Goal: Information Seeking & Learning: Learn about a topic

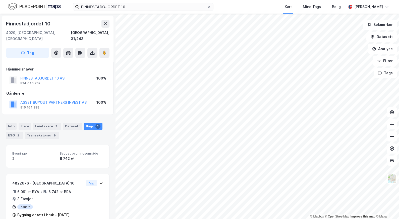
click at [17, 123] on div "Info [PERSON_NAME] 3 Datasett Bygg 2 ESG 2 Transaksjoner 9" at bounding box center [58, 131] width 104 height 16
click at [13, 123] on div "Info" at bounding box center [11, 126] width 11 height 7
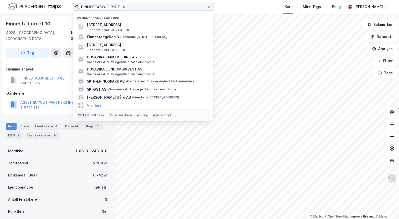
drag, startPoint x: 115, startPoint y: 5, endPoint x: 50, endPoint y: 1, distance: 64.7
click at [50, 1] on div "FINNESTADGJORDET 10 Nylige søk (100) [GEOGRAPHIC_DATA] 10, 4029, [GEOGRAPHIC_DA…" at bounding box center [199, 7] width 399 height 14
paste input "[PERSON_NAME] AS"
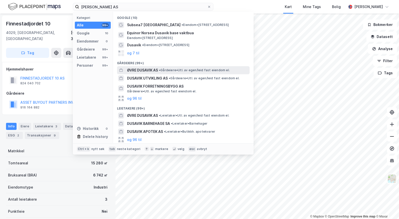
click at [156, 71] on span "ØVRE DUSAVIK AS" at bounding box center [142, 70] width 31 height 6
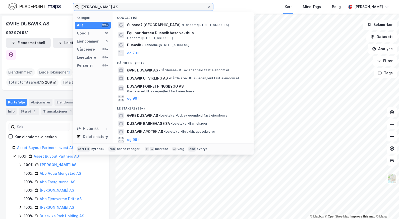
drag, startPoint x: 116, startPoint y: 7, endPoint x: 57, endPoint y: 4, distance: 59.1
click at [58, 6] on div "Øvre Dusavik AS Kategori Alle 99+ Google 10 Eiendommer 0 Gårdeiere 99+ Leietake…" at bounding box center [199, 7] width 399 height 14
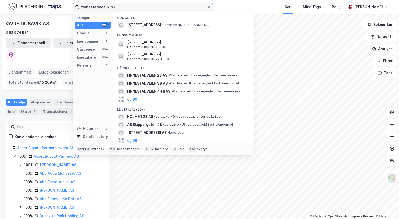
click at [104, 6] on input "finnestadveein 28" at bounding box center [143, 7] width 128 height 8
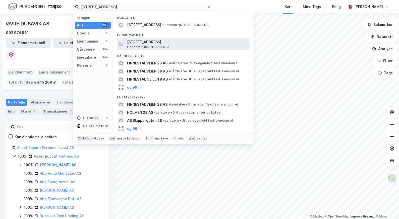
click at [157, 42] on span "[STREET_ADDRESS]" at bounding box center [187, 42] width 121 height 6
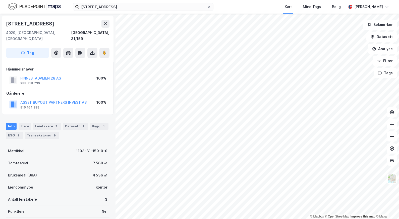
drag, startPoint x: 107, startPoint y: 122, endPoint x: 101, endPoint y: 122, distance: 6.3
click at [107, 122] on div "Info [PERSON_NAME] 3 Datasett 1 Bygg 1 ESG 1 Transaksjoner 9" at bounding box center [58, 129] width 116 height 24
click at [96, 123] on div "Bygg 1" at bounding box center [99, 126] width 19 height 7
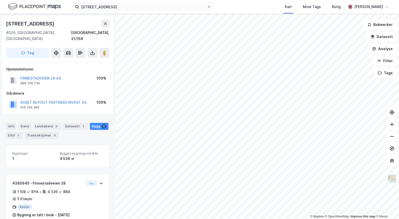
scroll to position [5, 0]
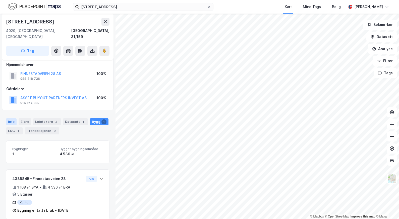
click at [12, 127] on div "ESG 1" at bounding box center [14, 130] width 17 height 7
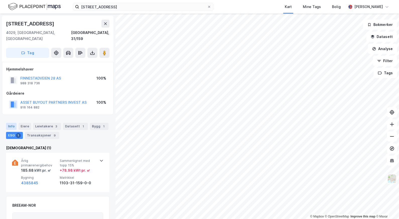
click at [11, 123] on div "Info" at bounding box center [11, 126] width 11 height 7
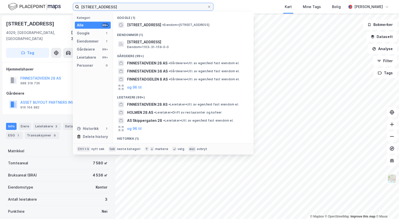
drag, startPoint x: 117, startPoint y: 5, endPoint x: 59, endPoint y: 6, distance: 58.6
click at [59, 6] on div "finnestadveien 28 Kategori Alle 99+ Google 1 Eiendommer 1 Gårdeiere 99+ Leietak…" at bounding box center [199, 7] width 399 height 14
paste input "Finnestadveien 38 - Applus"
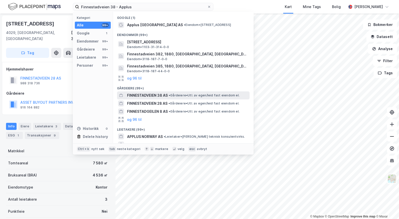
click at [146, 96] on span "FINNESTADVEIEN 38 AS" at bounding box center [147, 95] width 41 height 6
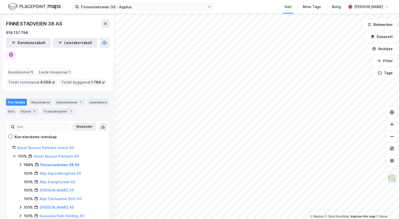
click at [5, 99] on div "Portefølje Aksjonærer Eiendommer 1 Leietakere Info Styret 3 Transaksjoner 1" at bounding box center [58, 104] width 116 height 24
click at [11, 108] on div "Info" at bounding box center [11, 111] width 11 height 7
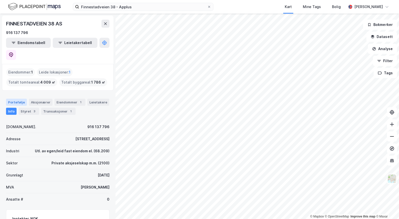
click at [15, 99] on div "Portefølje" at bounding box center [16, 102] width 21 height 7
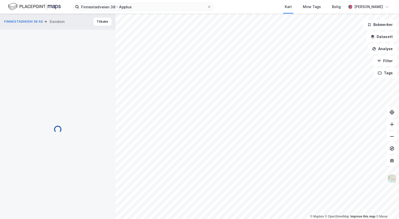
scroll to position [5, 0]
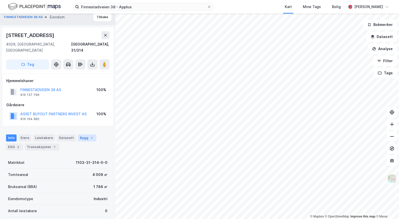
click at [80, 134] on div "Bygg 1" at bounding box center [87, 137] width 19 height 7
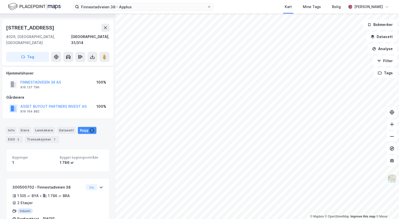
scroll to position [21, 0]
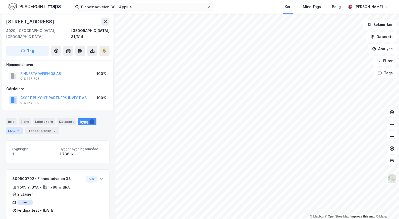
click at [15, 127] on div "ESG 2" at bounding box center [14, 130] width 17 height 7
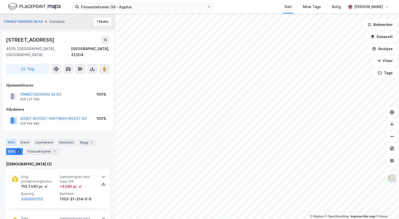
click at [10, 139] on div "Info" at bounding box center [11, 142] width 11 height 7
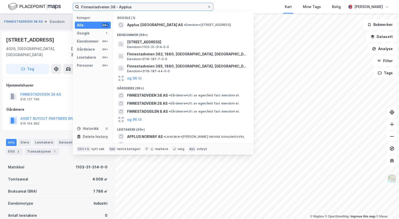
paste input "jordet 6 AS"
drag, startPoint x: 129, startPoint y: 8, endPoint x: 57, endPoint y: 9, distance: 71.9
click at [57, 9] on div "Finnestadjordet 6 AS Kategori Alle 99+ Google 1 Eiendommer 99+ Gårdeiere 99+ Le…" at bounding box center [199, 7] width 399 height 14
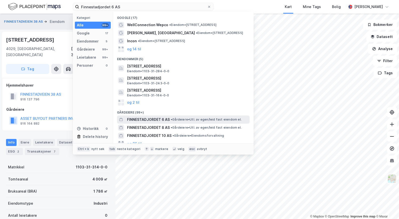
click at [156, 119] on span "FINNESTADJORDET 6 AS" at bounding box center [148, 119] width 43 height 6
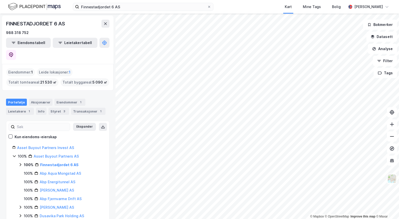
click at [69, 22] on div "FINNESTADJORDET 6 AS" at bounding box center [58, 24] width 104 height 8
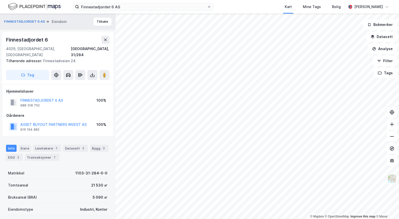
scroll to position [0, 0]
click at [99, 144] on div "Bygg 3" at bounding box center [99, 147] width 19 height 7
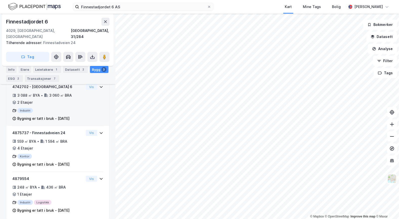
scroll to position [98, 0]
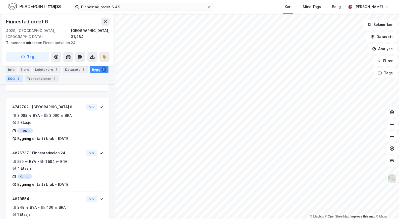
click at [17, 78] on div "2" at bounding box center [18, 78] width 5 height 5
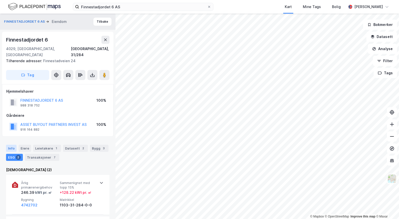
click at [8, 145] on div "Info" at bounding box center [11, 148] width 11 height 7
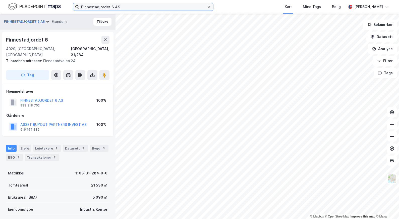
click at [112, 5] on input "Finnestadjordet 6 AS" at bounding box center [143, 7] width 128 height 8
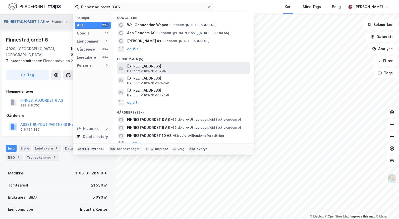
click at [186, 70] on div "[STREET_ADDRESS] Eiendom • 1103-31-162-0-0" at bounding box center [188, 68] width 122 height 10
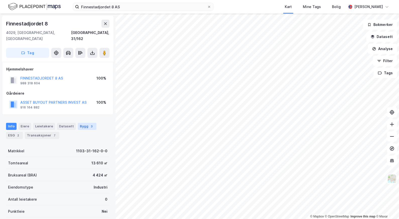
click at [85, 123] on div "Bygg 3" at bounding box center [87, 126] width 19 height 7
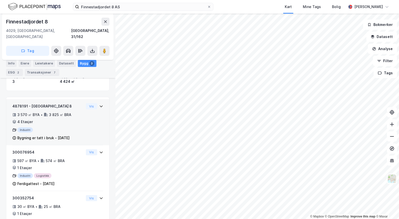
scroll to position [76, 0]
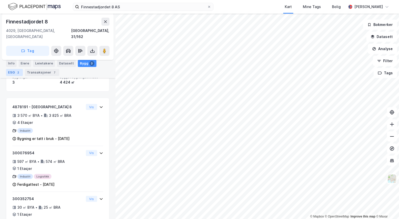
click at [17, 72] on div "2" at bounding box center [18, 72] width 5 height 5
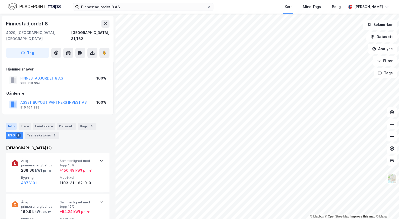
click at [11, 123] on div "Info" at bounding box center [11, 126] width 11 height 7
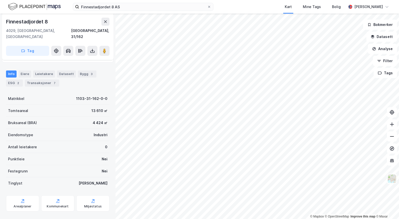
scroll to position [54, 0]
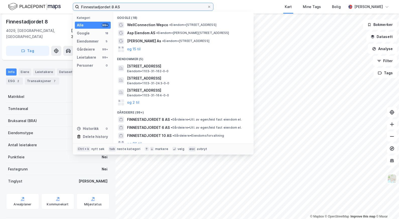
drag, startPoint x: 121, startPoint y: 7, endPoint x: 53, endPoint y: 6, distance: 67.9
click at [53, 6] on div "Finnestadjordet 8 AS Kategori Alle 99+ Google 18 Eiendommer 5 Gårdeiere 99+ Lei…" at bounding box center [199, 7] width 399 height 14
paste input "[STREET_ADDRESS], Forus"
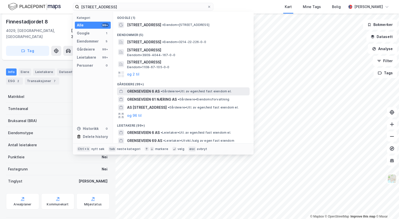
click at [152, 94] on span "GRENSEVEIEN 6 AS" at bounding box center [143, 91] width 33 height 6
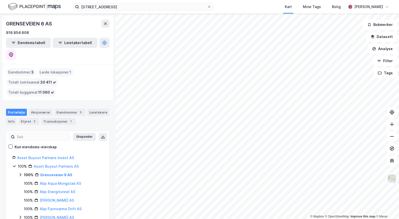
click at [24, 68] on div "Eiendommer : 3" at bounding box center [20, 72] width 29 height 8
click at [64, 109] on div "Eiendommer 3" at bounding box center [70, 112] width 31 height 7
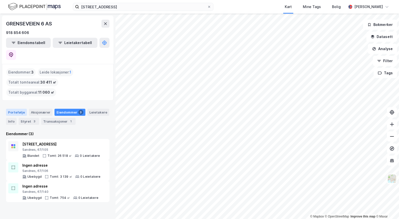
click at [15, 109] on div "Portefølje" at bounding box center [16, 112] width 21 height 7
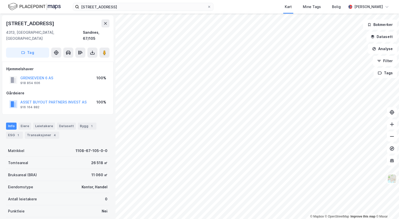
scroll to position [2, 0]
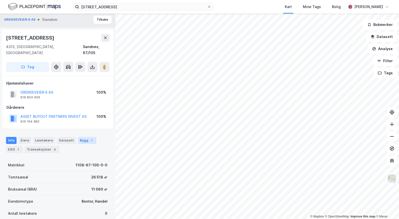
click at [90, 137] on div "Bygg 1" at bounding box center [87, 140] width 19 height 7
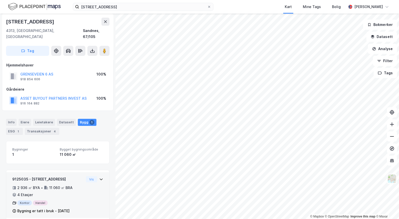
scroll to position [21, 0]
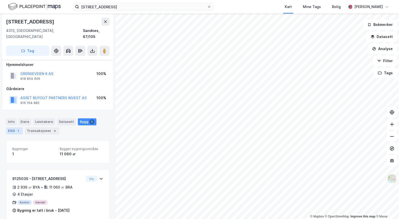
click at [9, 127] on div "ESG 1" at bounding box center [14, 130] width 17 height 7
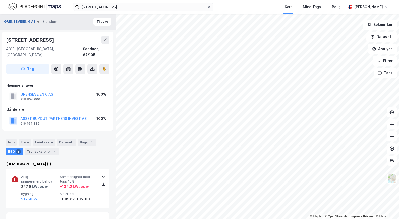
click at [32, 23] on button "GRENSEVEIEN 6 AS" at bounding box center [20, 21] width 33 height 5
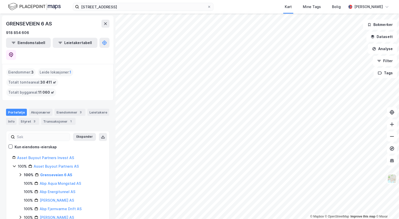
click at [3, 12] on div "[STREET_ADDRESS] Kart Mine Tags Bolig [PERSON_NAME]" at bounding box center [199, 7] width 399 height 14
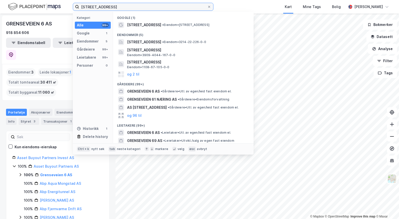
drag, startPoint x: 113, startPoint y: 7, endPoint x: 27, endPoint y: 4, distance: 86.0
click at [27, 4] on div "Grenseveien 6 Kategori Alle 99+ Google 1 Eiendommer 5 Gårdeiere 99+ Leietakere …" at bounding box center [199, 7] width 399 height 14
paste input "Strendene 41"
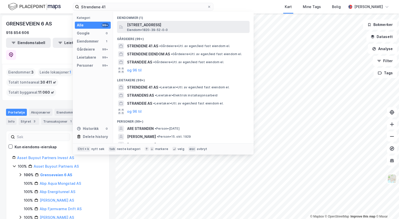
click at [166, 29] on span "Eiendom • 1820-39-52-0-0" at bounding box center [147, 30] width 41 height 4
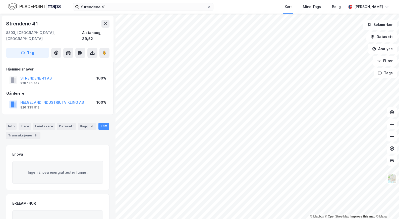
scroll to position [0, 0]
click at [95, 5] on input "Strendene 41" at bounding box center [143, 7] width 128 height 8
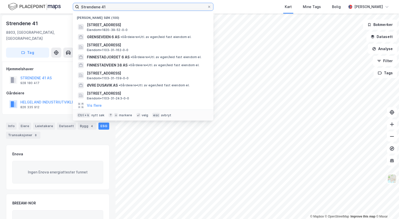
click at [95, 5] on input "Strendene 41" at bounding box center [143, 7] width 128 height 8
paste input "Gismerøya"
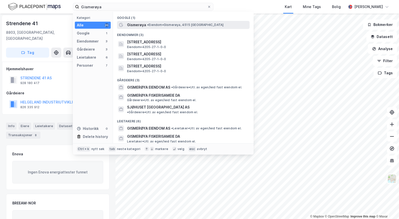
click at [152, 26] on span "• Eiendom • Gismerøya, 4515 [GEOGRAPHIC_DATA]" at bounding box center [185, 25] width 76 height 4
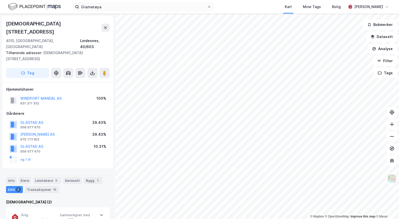
scroll to position [0, 0]
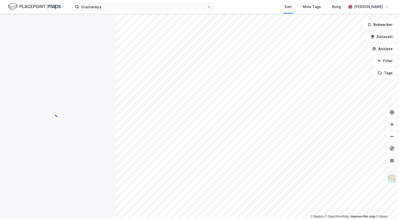
scroll to position [0, 0]
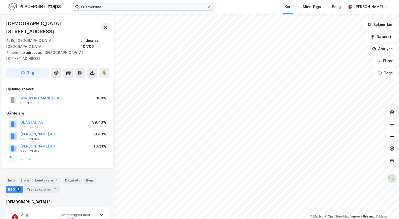
click at [109, 8] on input "Gismerøya" at bounding box center [143, 7] width 128 height 8
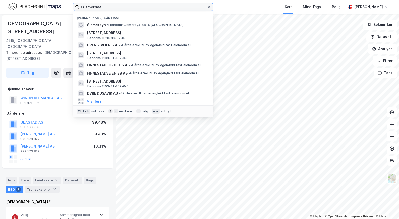
click at [109, 8] on input "Gismerøya" at bounding box center [143, 7] width 128 height 8
paste input "[PERSON_NAME]"
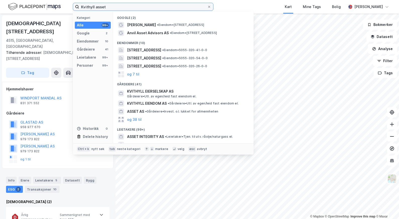
drag, startPoint x: 113, startPoint y: 6, endPoint x: 56, endPoint y: 5, distance: 57.3
click at [56, 5] on div "Kvithyll asset Kategori Alle 99+ Google 2 Eiendommer 10 Gårdeiere 41 Leietakere…" at bounding box center [199, 7] width 399 height 14
paste input "Eiendom AS"
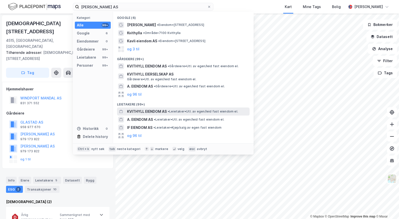
click at [160, 107] on div "KVITHYLL EIENDOM AS • Leietaker • Utl. av egen/leid fast eiendom el." at bounding box center [183, 111] width 133 height 8
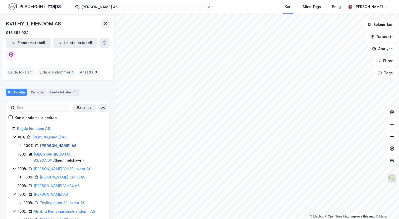
click at [62, 143] on link "[PERSON_NAME] AS" at bounding box center [58, 145] width 36 height 4
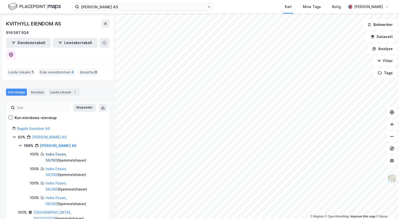
click at [62, 152] on link "Indre Fosen, 56/160" at bounding box center [56, 157] width 21 height 10
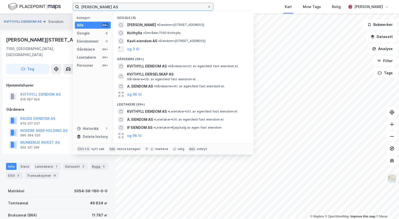
drag, startPoint x: 131, startPoint y: 6, endPoint x: 49, endPoint y: 6, distance: 81.9
click at [49, 6] on div "Kvithyll Eiendom AS Kategori Alle 99+ Google 6 Eiendommer 0 Gårdeiere 99+ Leiet…" at bounding box center [199, 7] width 399 height 14
paste input "Stangnes"
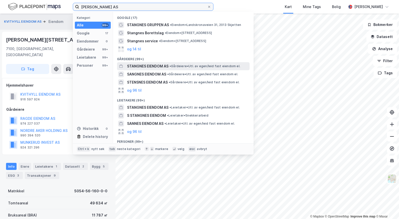
type input "[PERSON_NAME] AS"
click at [154, 65] on span "STANGNES EIENDOM AS" at bounding box center [147, 66] width 41 height 6
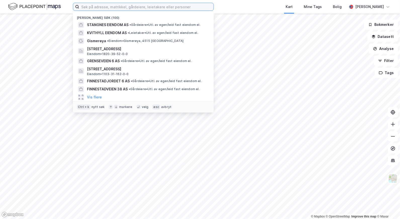
click at [92, 6] on input at bounding box center [146, 7] width 134 height 8
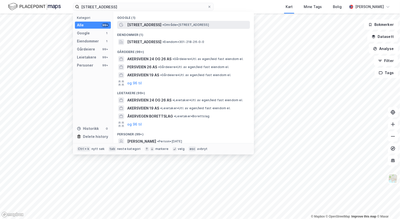
click at [151, 26] on span "[STREET_ADDRESS]" at bounding box center [144, 25] width 34 height 6
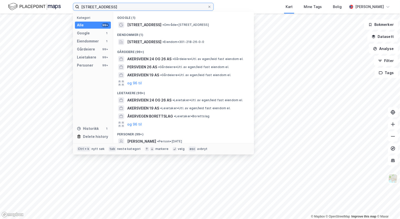
click at [115, 9] on input "akersveien 26" at bounding box center [143, 7] width 128 height 8
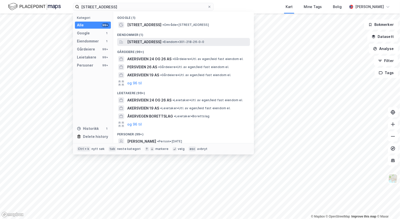
click at [145, 43] on span "Akersveien 26, 0177, OSLO, OSLO" at bounding box center [144, 42] width 34 height 6
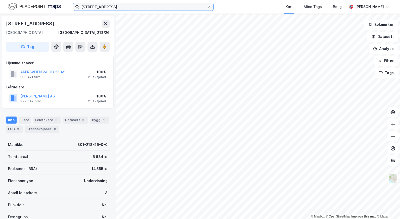
click at [108, 7] on input "akersveien 26" at bounding box center [143, 7] width 128 height 8
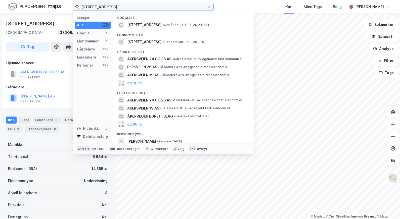
click at [108, 7] on input "akersveien 26" at bounding box center [143, 7] width 128 height 8
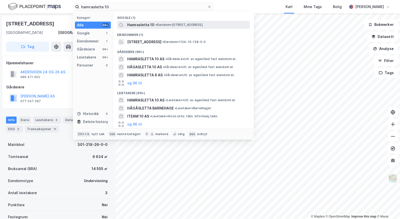
click at [173, 26] on span "• Eiendom • Hamrasletta 10, 4056 Tananger" at bounding box center [178, 25] width 47 height 4
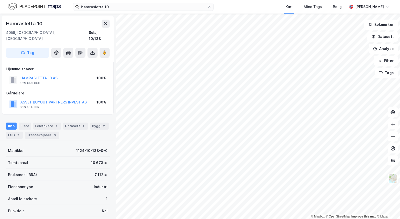
scroll to position [0, 0]
click at [0, 0] on button "HAMRASLETTA 10 AS" at bounding box center [0, 0] width 0 height 0
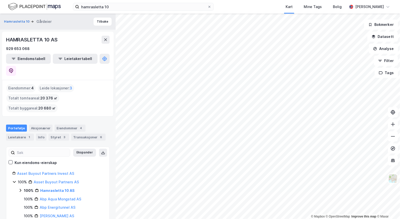
click at [110, 119] on div "Portefølje Aksjonærer Eiendommer 4 Leietakere 1 Info Styret 3 Transaksjoner 6" at bounding box center [58, 131] width 116 height 24
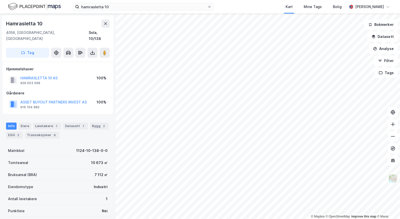
scroll to position [0, 0]
drag, startPoint x: 36, startPoint y: 23, endPoint x: 5, endPoint y: 25, distance: 31.0
click at [5, 25] on div "Hamrasletta 10 4056, Tananger, Rogaland Sola, 10/138 Tag" at bounding box center [58, 38] width 112 height 46
copy div "Hamrasletta 10"
click at [0, 0] on button "HAMRASLETTA 10 AS" at bounding box center [0, 0] width 0 height 0
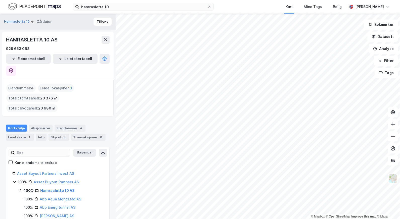
click at [84, 125] on div "Portefølje Aksjonærer Eiendommer 4 Leietakere 1 Info Styret 3 Transaksjoner 6" at bounding box center [58, 133] width 104 height 16
click at [74, 125] on div "Eiendommer 4" at bounding box center [70, 128] width 31 height 7
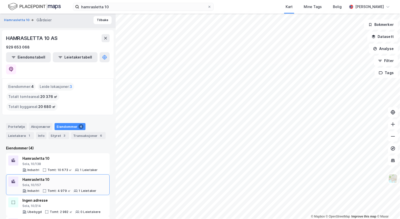
scroll to position [3, 0]
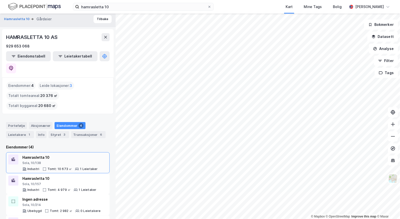
click at [56, 161] on div "Sola, 10/138" at bounding box center [59, 163] width 75 height 4
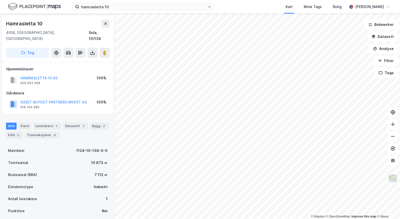
scroll to position [0, 0]
click at [92, 122] on div "Bygg 2" at bounding box center [99, 125] width 19 height 7
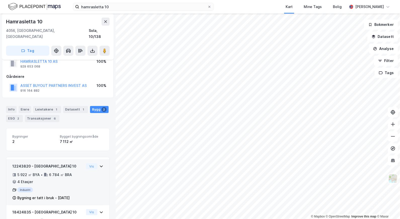
scroll to position [50, 0]
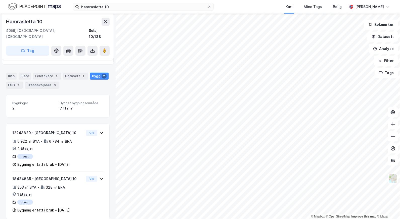
click at [22, 82] on div "ESG 2" at bounding box center [14, 85] width 17 height 7
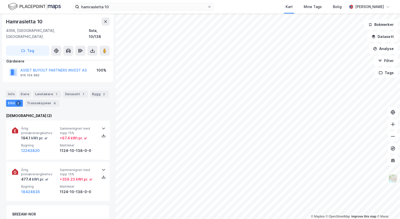
click at [46, 100] on div "Transaksjoner 6" at bounding box center [42, 103] width 34 height 7
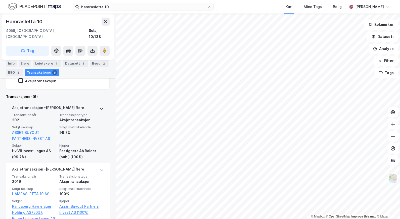
scroll to position [101, 0]
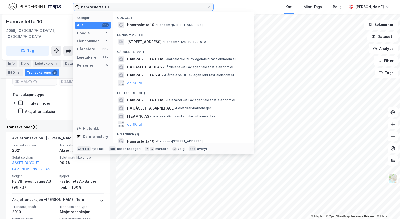
drag, startPoint x: 79, startPoint y: 6, endPoint x: 42, endPoint y: 8, distance: 36.7
click at [42, 8] on div "hamrasletta 10 Kategori Alle 99+ Google 1 Eiendommer 1 Gårdeiere 99+ Leietakere…" at bounding box center [200, 7] width 400 height 14
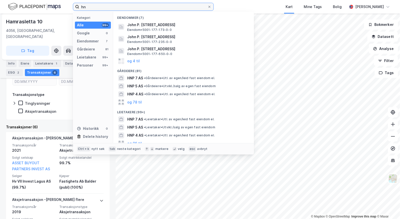
type input "h"
drag, startPoint x: 105, startPoint y: 6, endPoint x: 67, endPoint y: 5, distance: 38.7
click at [67, 5] on div "HNP Kategori Alle 99+ Google 0 Eiendommer 7 Gårdeiere 81 Leietakere 99+ Persone…" at bounding box center [200, 7] width 400 height 14
paste input "ammaren Næringspark AS"
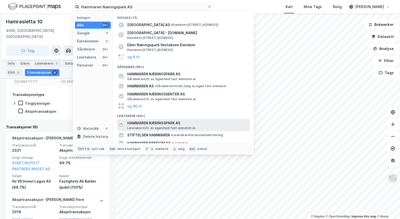
click at [171, 125] on span "HAMMAREN NÆRINGSPARK AS" at bounding box center [187, 123] width 121 height 6
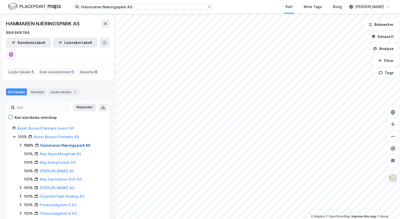
click at [66, 143] on link "Hammaren Næringspark AS" at bounding box center [65, 145] width 50 height 4
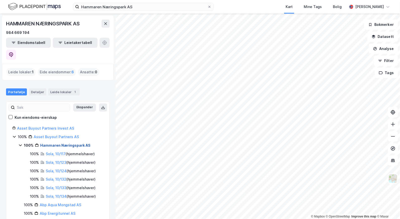
click at [60, 143] on link "Hammaren Næringspark AS" at bounding box center [65, 145] width 50 height 4
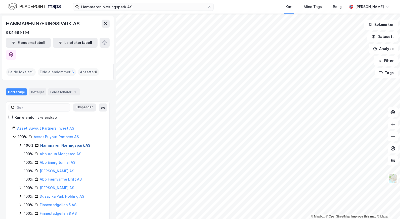
click at [62, 143] on link "Hammaren Næringspark AS" at bounding box center [65, 145] width 50 height 4
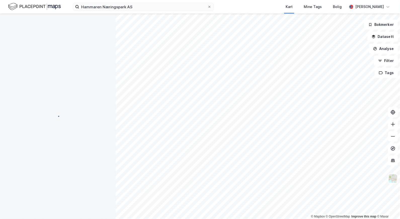
scroll to position [13, 0]
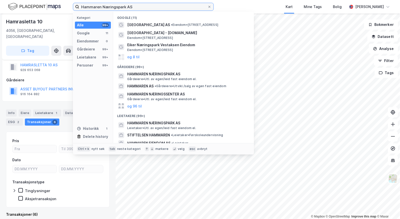
drag, startPoint x: 134, startPoint y: 6, endPoint x: 61, endPoint y: 9, distance: 73.2
click at [61, 9] on div "Hammaren Næringspark AS Kategori Alle 99+ Google 11 Eiendommer 0 Gårdeiere 99+ …" at bounding box center [200, 7] width 400 height 14
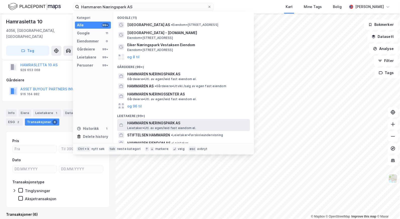
click at [160, 123] on span "HAMMAREN NÆRINGSPARK AS" at bounding box center [187, 123] width 121 height 6
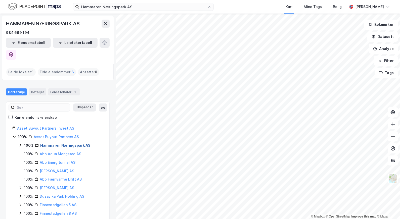
click at [57, 143] on link "Hammaren Næringspark AS" at bounding box center [65, 145] width 50 height 4
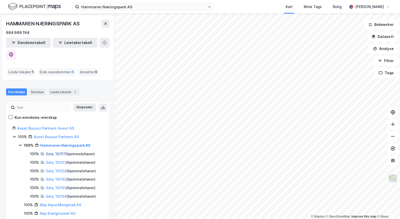
click at [58, 152] on link "Sola, 10/117" at bounding box center [56, 154] width 20 height 4
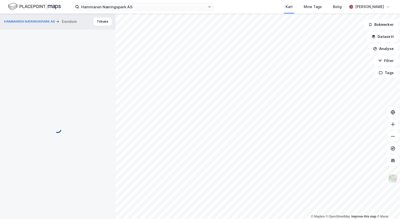
scroll to position [13, 0]
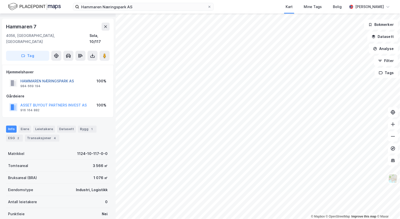
click at [0, 0] on button "HAMMAREN NÆRINGSPARK AS" at bounding box center [0, 0] width 0 height 0
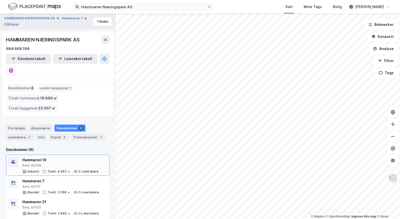
click at [80, 170] on div "2 Leietakere" at bounding box center [89, 172] width 20 height 4
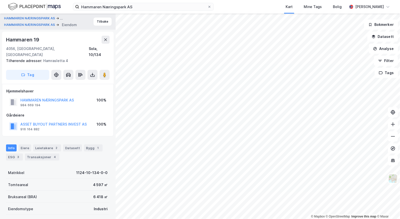
scroll to position [13, 0]
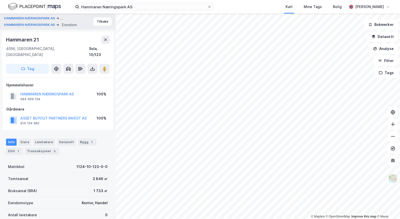
scroll to position [13, 0]
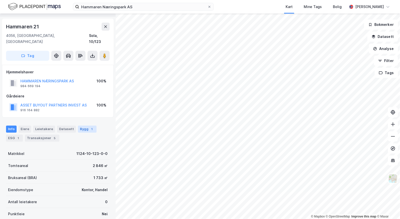
click at [81, 126] on div "Bygg 1" at bounding box center [87, 129] width 19 height 7
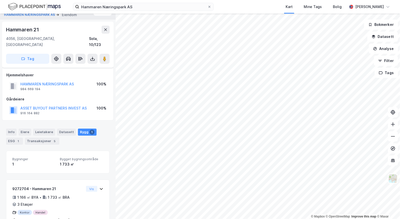
scroll to position [20, 0]
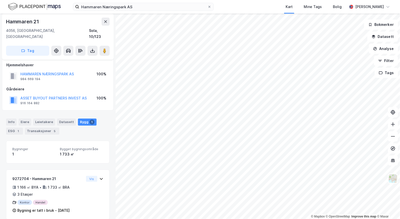
click at [13, 128] on div "ESG 1" at bounding box center [14, 131] width 17 height 7
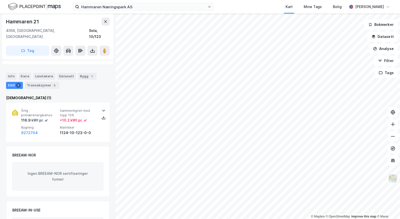
scroll to position [68, 0]
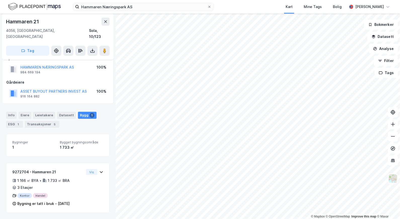
scroll to position [20, 0]
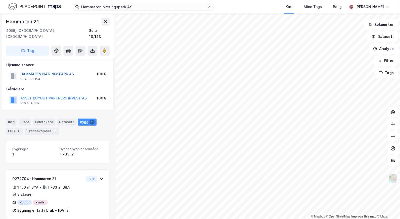
click at [0, 0] on button "HAMMAREN NÆRINGSPARK AS" at bounding box center [0, 0] width 0 height 0
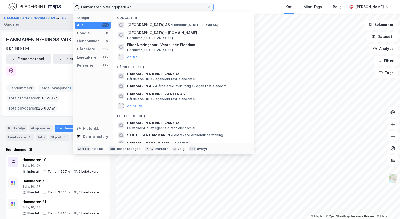
drag, startPoint x: 134, startPoint y: 4, endPoint x: 73, endPoint y: 7, distance: 61.4
click at [72, 6] on div "Hammaren Næringspark AS Kategori Alle 99+ Google 11 Eiendommer 0 Gårdeiere 99+ …" at bounding box center [200, 7] width 400 height 14
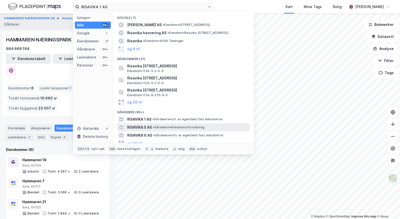
click at [146, 124] on span "RISAVIKA 5 AS" at bounding box center [139, 127] width 25 height 6
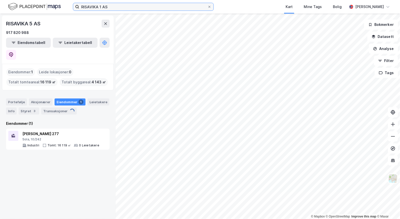
click at [120, 7] on input "RISAVIKA 1 AS" at bounding box center [143, 7] width 128 height 8
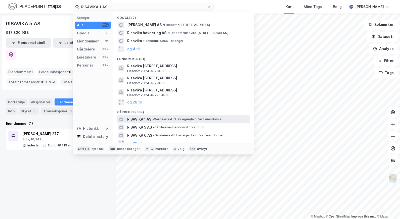
click at [151, 118] on span "RISAVIKA 1 AS" at bounding box center [139, 119] width 24 height 6
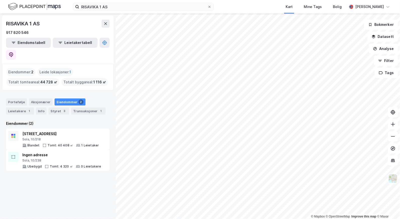
click at [101, 99] on div "Portefølje Aksjonærer Eiendommer 2 Leietakere 1 Info Styret 3 Transaksjoner 1" at bounding box center [58, 107] width 104 height 16
click at [82, 137] on div "Sola, 10/218" at bounding box center [60, 139] width 76 height 4
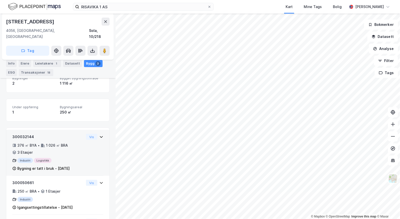
scroll to position [91, 0]
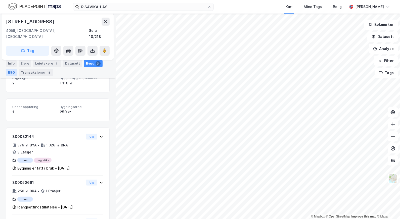
click at [11, 73] on div "ESG" at bounding box center [11, 72] width 11 height 7
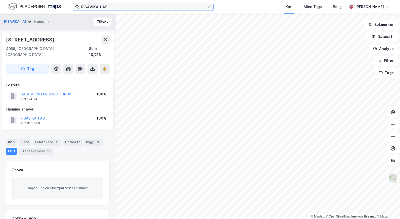
click at [113, 6] on input "RISAVIKA 1 AS" at bounding box center [143, 7] width 128 height 8
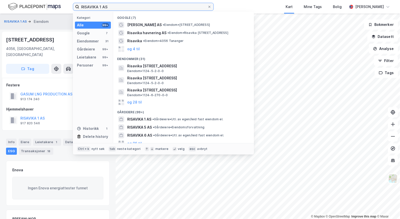
click at [101, 7] on input "RISAVIKA 1 AS" at bounding box center [143, 7] width 128 height 8
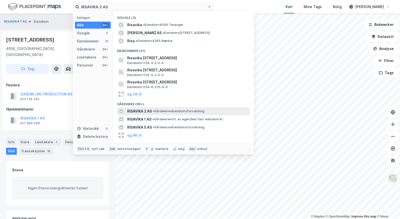
click at [147, 112] on span "RISAVIKA 2 AS" at bounding box center [139, 111] width 25 height 6
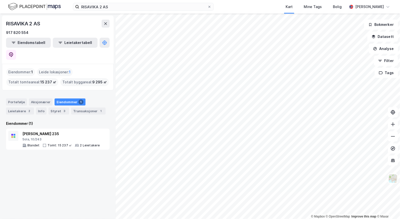
click at [57, 166] on div "RISAVIKA 2 AS 917 820 554 Eiendomstabell Leietakertabell Eiendommer : 1 Leide l…" at bounding box center [58, 117] width 116 height 206
click at [74, 137] on div "Sola, 10/243" at bounding box center [61, 139] width 78 height 4
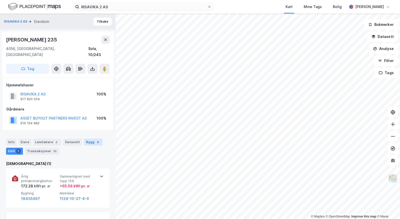
click at [96, 140] on div "6" at bounding box center [98, 142] width 5 height 5
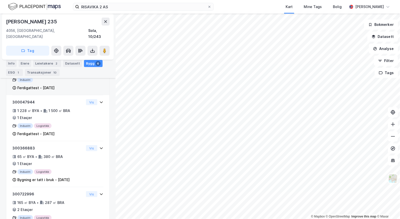
scroll to position [184, 0]
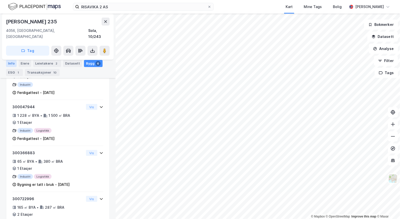
click at [10, 63] on div "Info" at bounding box center [11, 63] width 11 height 7
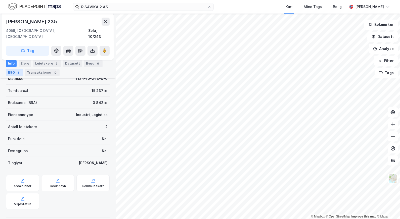
click at [17, 74] on div "1" at bounding box center [18, 72] width 5 height 5
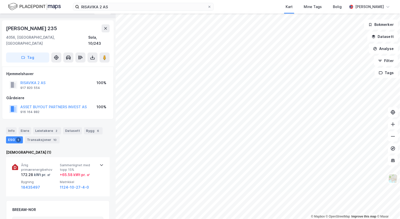
scroll to position [23, 0]
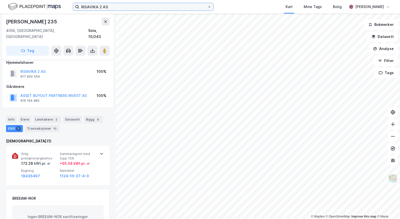
click at [102, 6] on input "RISAVIKA 2 AS" at bounding box center [143, 7] width 128 height 8
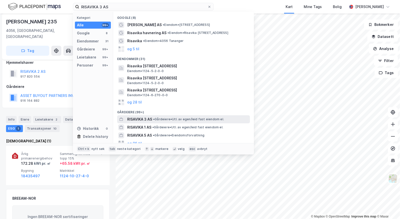
click at [144, 119] on span "RISAVIKA 3 AS" at bounding box center [139, 119] width 25 height 6
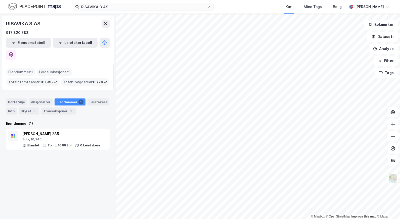
click at [79, 162] on div "RISAVIKA 3 AS 917 820 783 Eiendomstabell Leietakertabell Eiendommer : 1 Leide l…" at bounding box center [58, 117] width 116 height 206
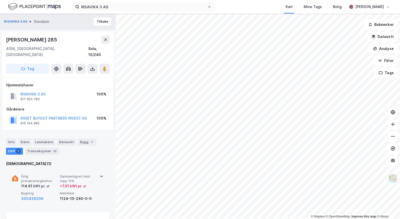
click at [89, 191] on span "Matrikkel" at bounding box center [78, 193] width 37 height 4
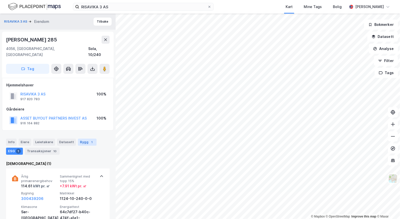
click at [83, 139] on div "Bygg 1" at bounding box center [87, 142] width 19 height 7
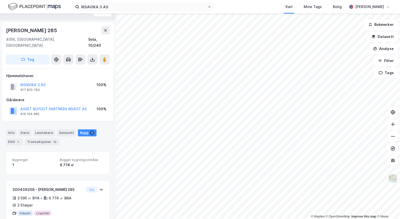
scroll to position [20, 0]
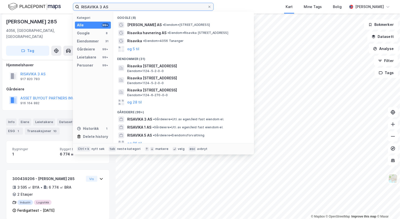
drag, startPoint x: 122, startPoint y: 6, endPoint x: 63, endPoint y: 8, distance: 59.6
click at [64, 7] on div "RISAVIKA 3 AS Kategori Alle 99+ Google 8 Eiendommer 31 Gårdeiere 99+ Leietakere…" at bounding box center [200, 7] width 400 height 14
paste input "isavika 4"
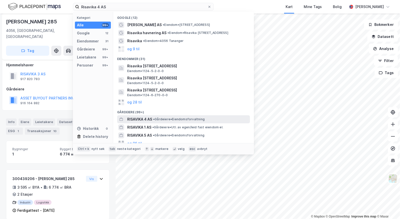
click at [151, 119] on span "RISAVIKA 4 AS" at bounding box center [139, 119] width 25 height 6
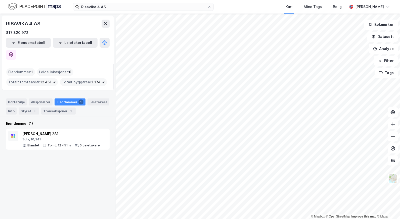
drag, startPoint x: 56, startPoint y: 152, endPoint x: 59, endPoint y: 147, distance: 5.6
click at [56, 152] on div "RISAVIKA 4 AS 817 820 972 Eiendomstabell Leietakertabell Eiendommer : 1 Leide l…" at bounding box center [58, 117] width 116 height 206
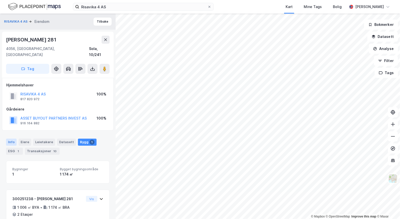
click at [15, 139] on div "Info" at bounding box center [11, 142] width 11 height 7
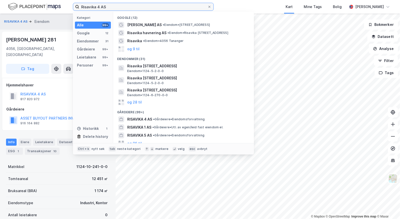
drag, startPoint x: 106, startPoint y: 7, endPoint x: 56, endPoint y: 6, distance: 50.0
click at [56, 6] on div "Risavika 4 AS Kategori Alle 99+ Google 12 Eiendommer 31 Gårdeiere 99+ Leietaker…" at bounding box center [200, 7] width 400 height 14
paste input "5"
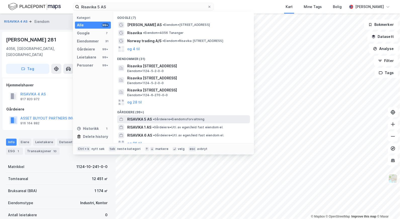
click at [153, 120] on span "•" at bounding box center [154, 119] width 2 height 4
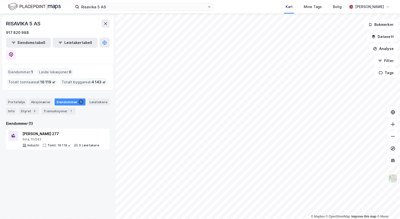
click at [91, 178] on div "RISAVIKA 5 AS 917 820 988 Eiendomstabell Leietakertabell Eiendommer : 1 Leide l…" at bounding box center [58, 117] width 116 height 206
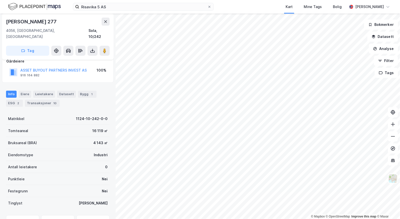
scroll to position [43, 0]
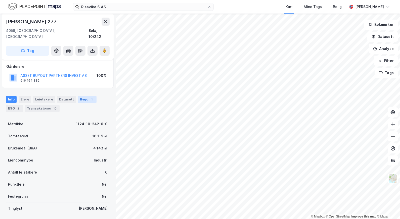
click at [89, 97] on div "1" at bounding box center [91, 99] width 5 height 5
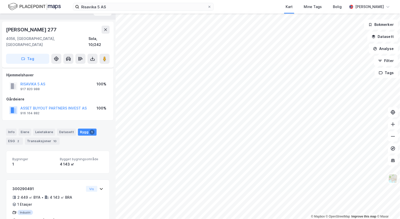
scroll to position [20, 0]
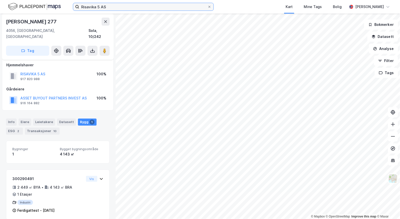
click at [114, 4] on input "Risavika 5 AS" at bounding box center [143, 7] width 128 height 8
click at [16, 119] on div "Info Eiere Leietakere Datasett Bygg 1 ESG 2 Transaksjoner 10" at bounding box center [58, 127] width 104 height 16
click at [16, 129] on div "2" at bounding box center [18, 131] width 5 height 5
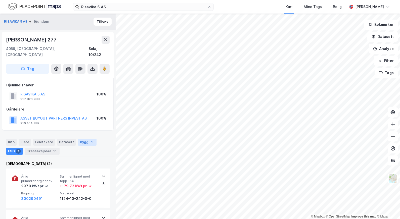
click at [81, 139] on div "Bygg 1" at bounding box center [87, 142] width 19 height 7
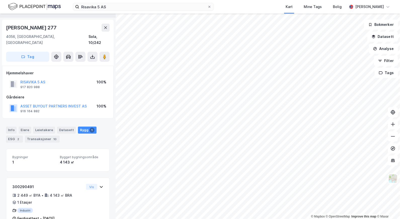
scroll to position [20, 0]
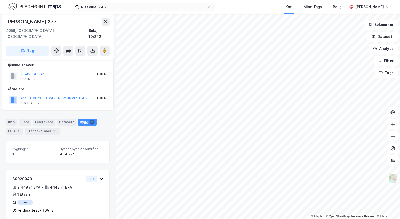
click at [4, 117] on div "Info Eiere Leietakere Datasett Bygg 1 ESG 2 Transaksjoner 10" at bounding box center [58, 125] width 116 height 24
click at [98, 7] on input "Risavika 5 AS" at bounding box center [143, 7] width 128 height 8
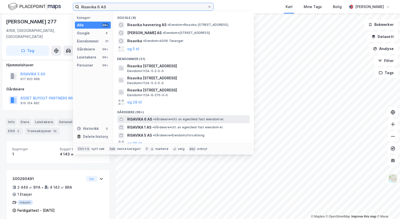
type input "Risavika 6 AS"
click at [141, 120] on span "RISAVIKA 6 AS" at bounding box center [139, 119] width 25 height 6
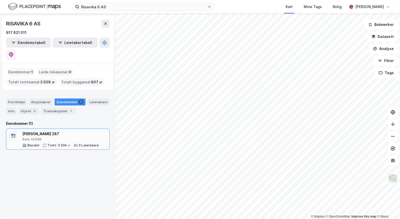
click at [36, 131] on div "Risavika Havnering 287 Sola, 10/239" at bounding box center [60, 136] width 76 height 11
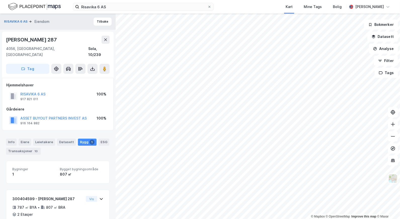
drag, startPoint x: 64, startPoint y: 38, endPoint x: 1, endPoint y: 40, distance: 62.9
click at [1, 40] on div "RISAVIKA 6 AS Eiendom Tilbake Risavika Havnering 287 4056, Tananger, Rogaland S…" at bounding box center [58, 117] width 116 height 206
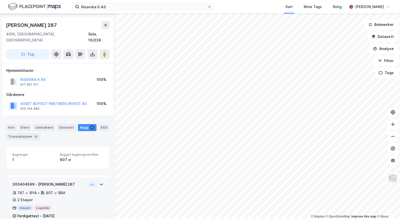
scroll to position [20, 0]
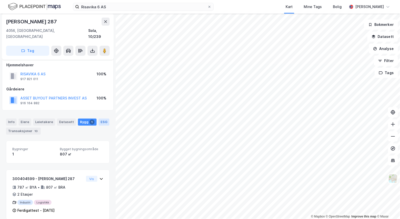
click at [100, 119] on div "ESG" at bounding box center [104, 122] width 11 height 7
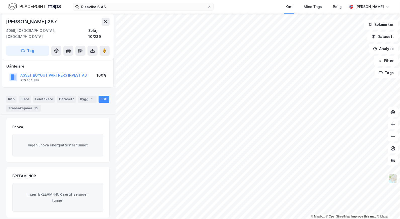
scroll to position [96, 0]
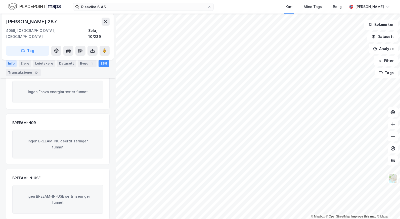
click at [13, 64] on div "Info" at bounding box center [11, 63] width 11 height 7
